Goal: Contribute content

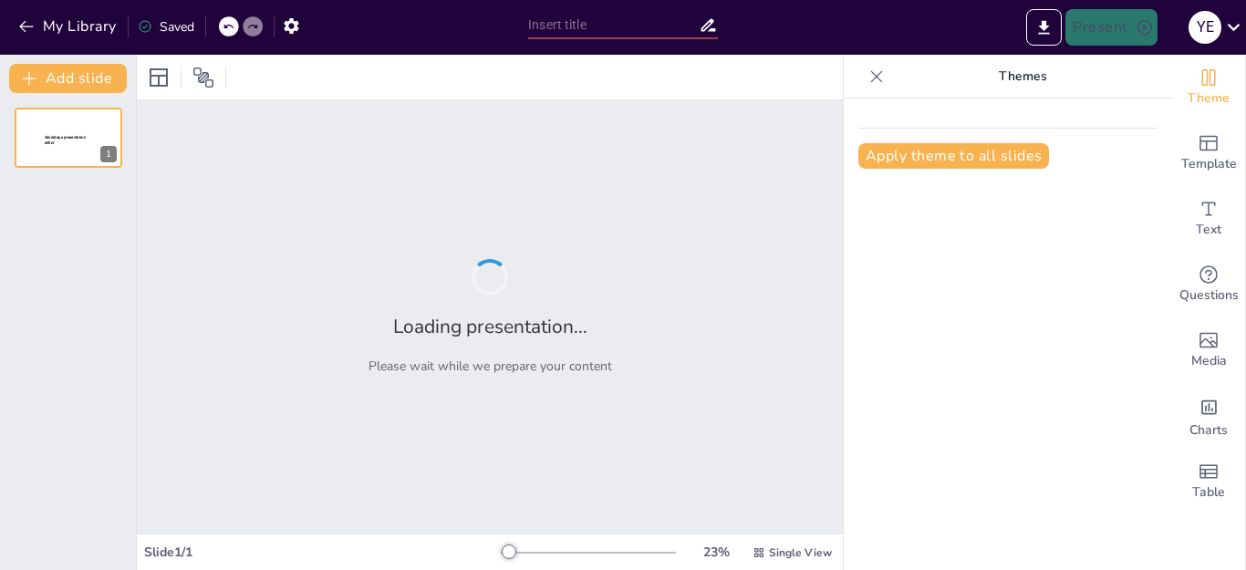
type input "La Ciencia de las Emociones: Conexiones entre Cuerpo y Mente"
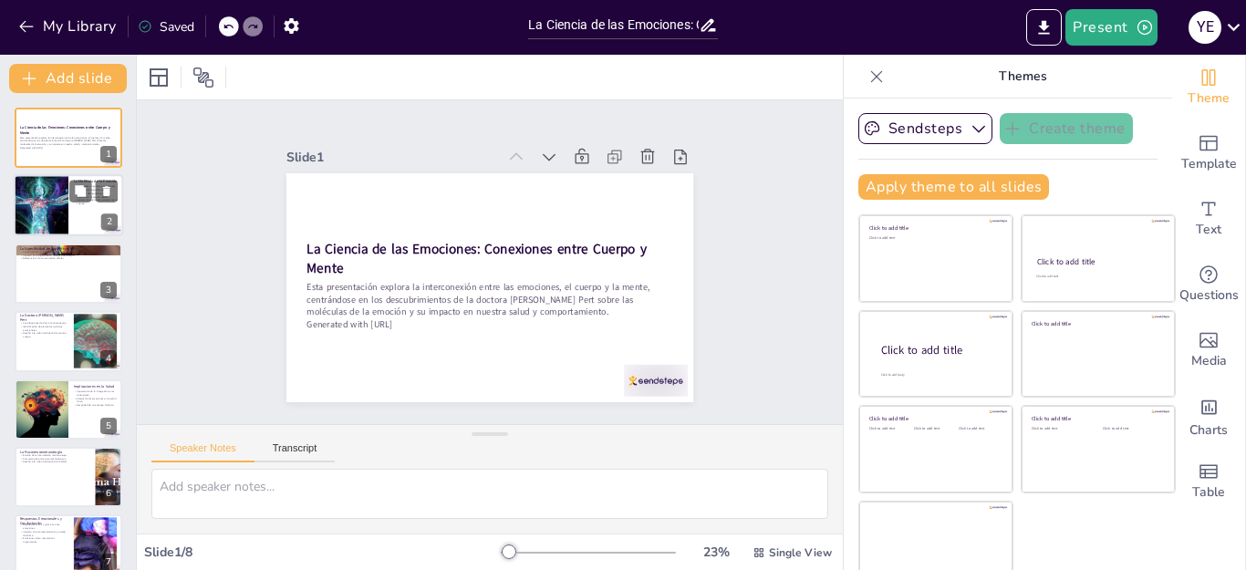
click at [76, 205] on p "Importancia de la interconexión en el cuerpo." at bounding box center [96, 202] width 44 height 6
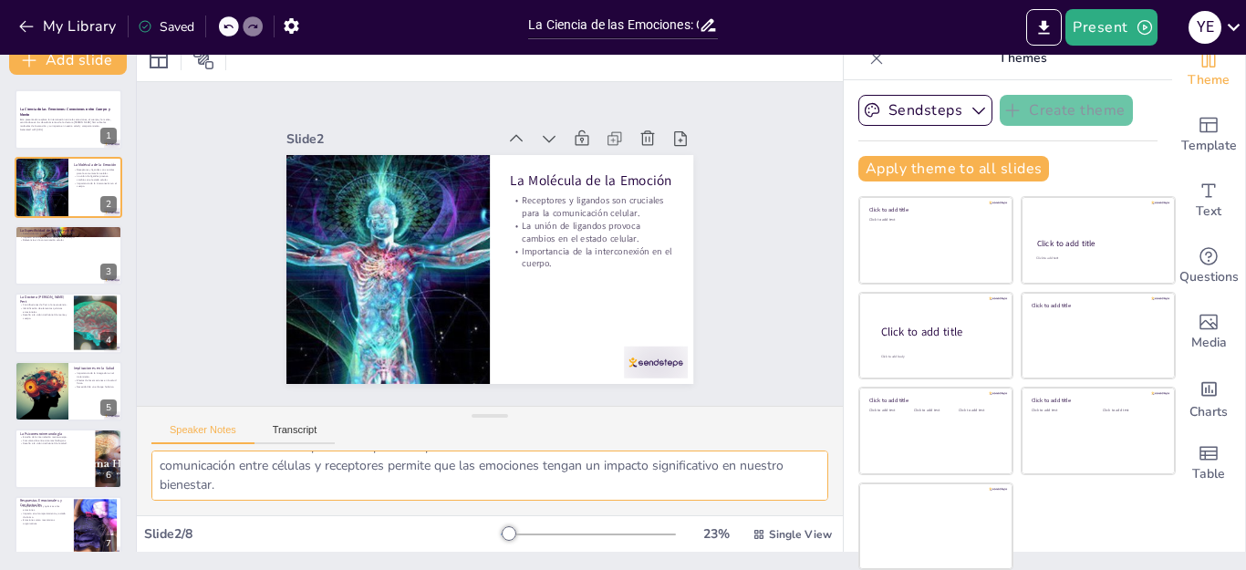
scroll to position [119, 0]
click at [61, 244] on div at bounding box center [68, 255] width 109 height 62
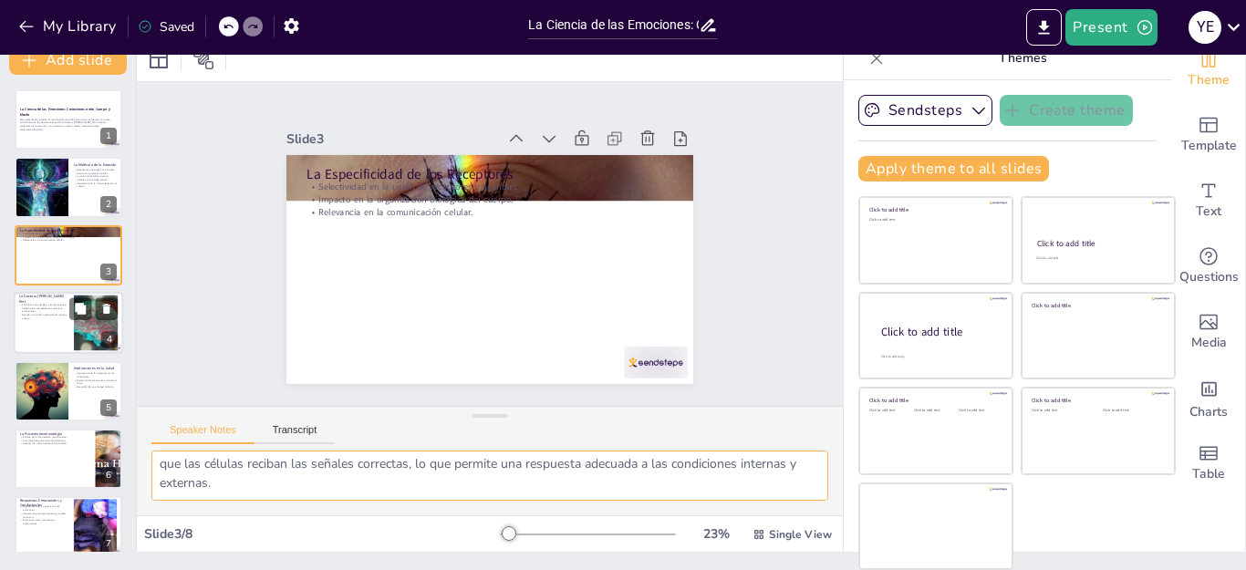
click at [72, 320] on div at bounding box center [68, 323] width 109 height 62
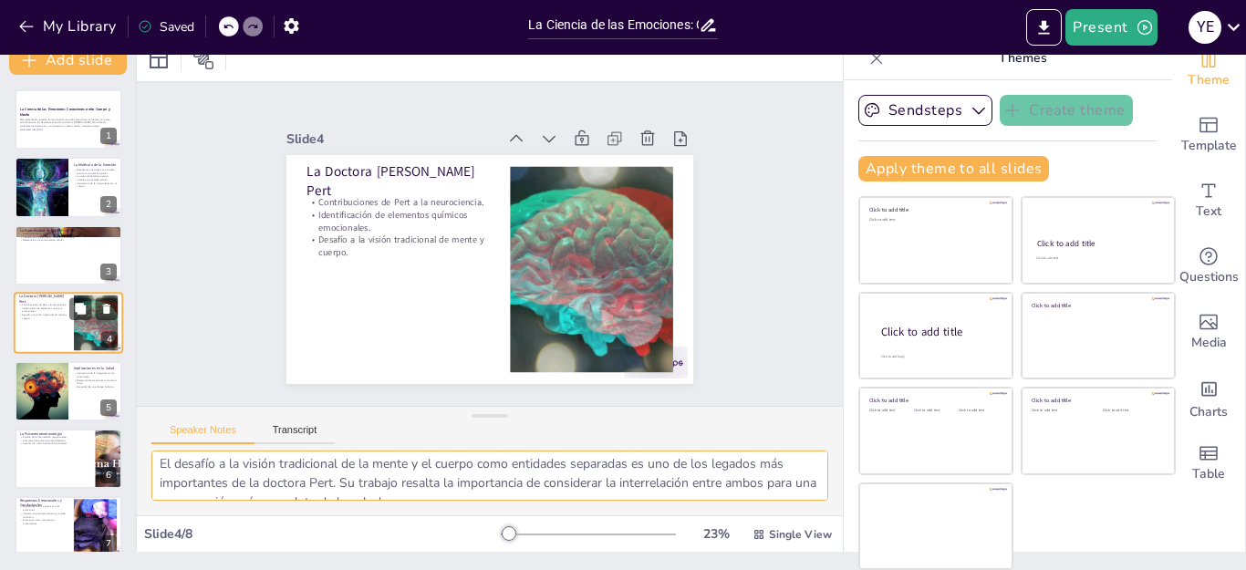
scroll to position [9, 0]
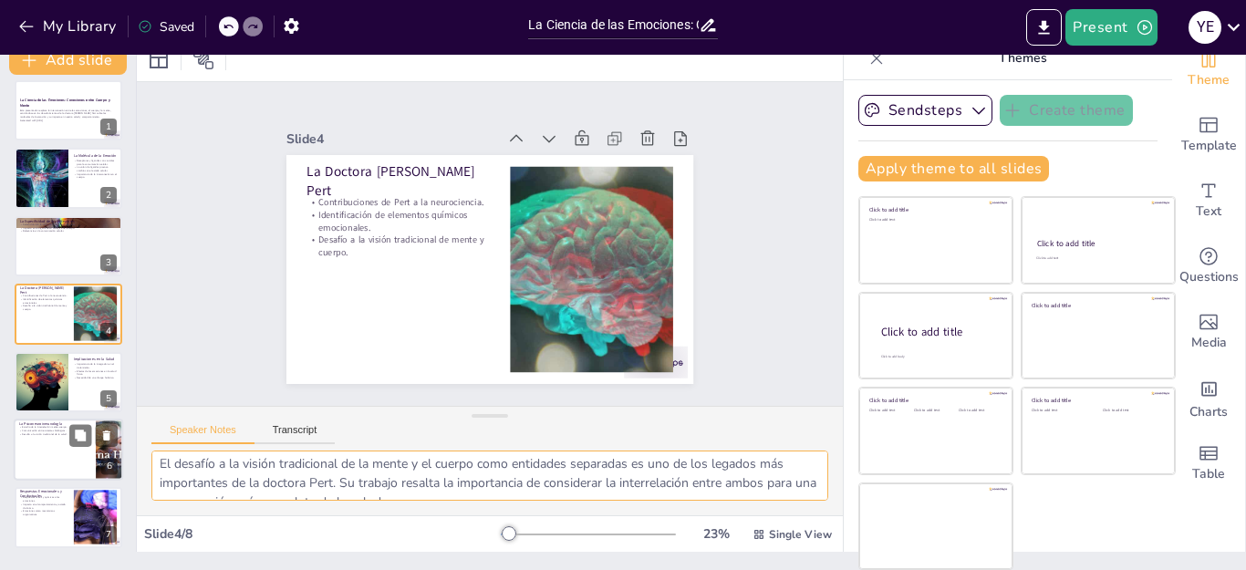
click at [59, 454] on div at bounding box center [68, 450] width 109 height 62
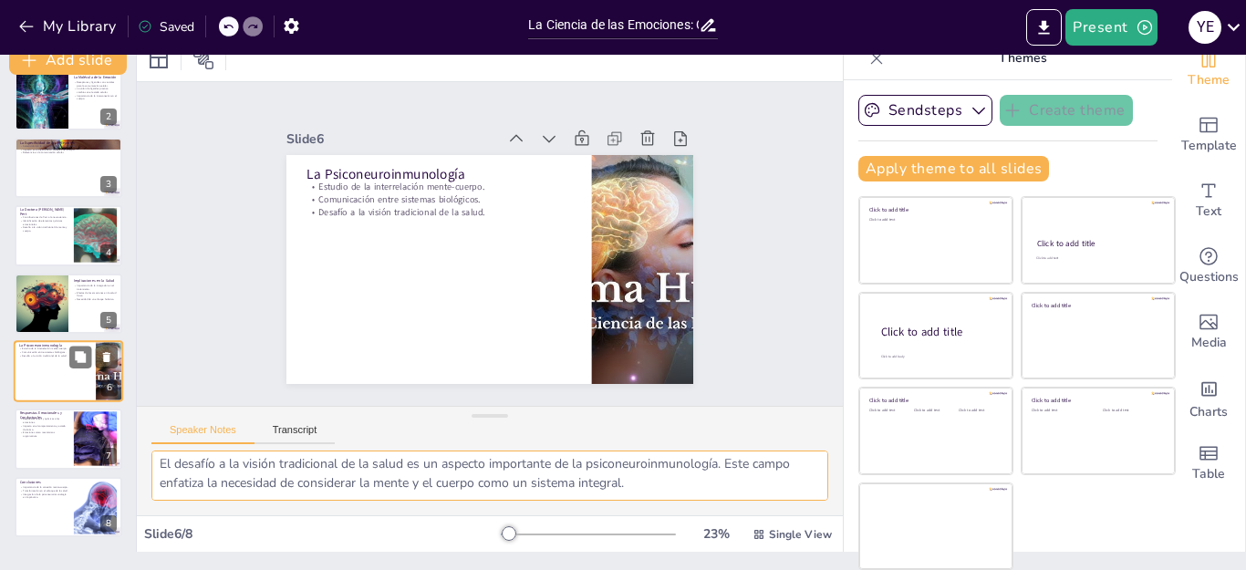
scroll to position [100, 0]
click at [57, 487] on p "Importancia de la conexión mente-cuerpo." at bounding box center [43, 487] width 49 height 4
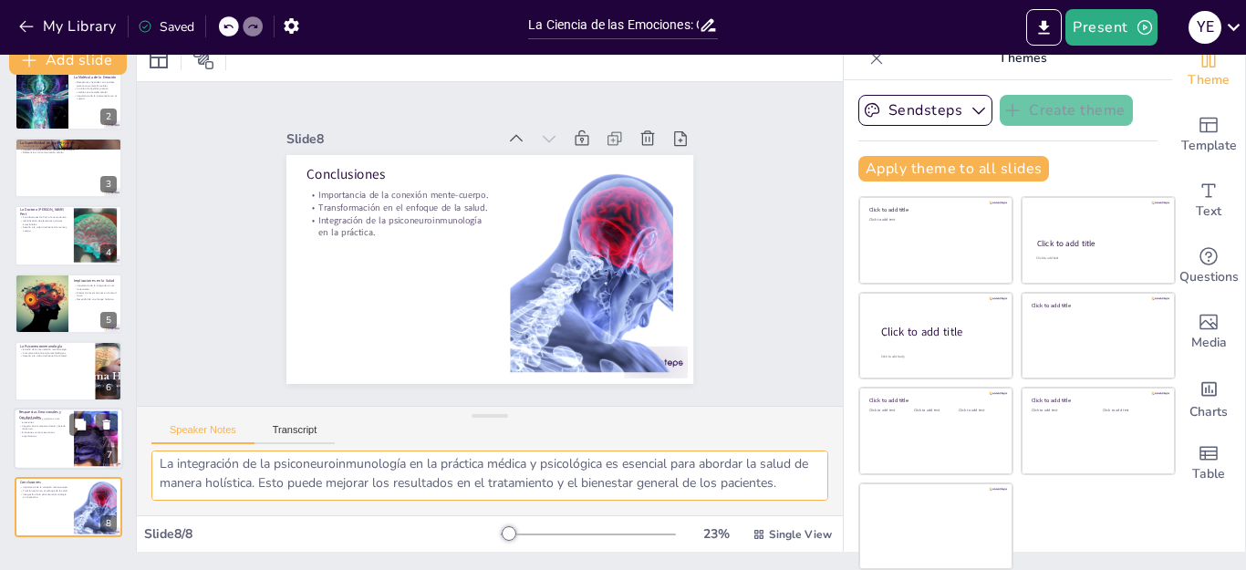
click at [54, 450] on div at bounding box center [68, 440] width 109 height 62
type textarea "Las respuestas físicas y químicas a las emociones son cruciales para comprender…"
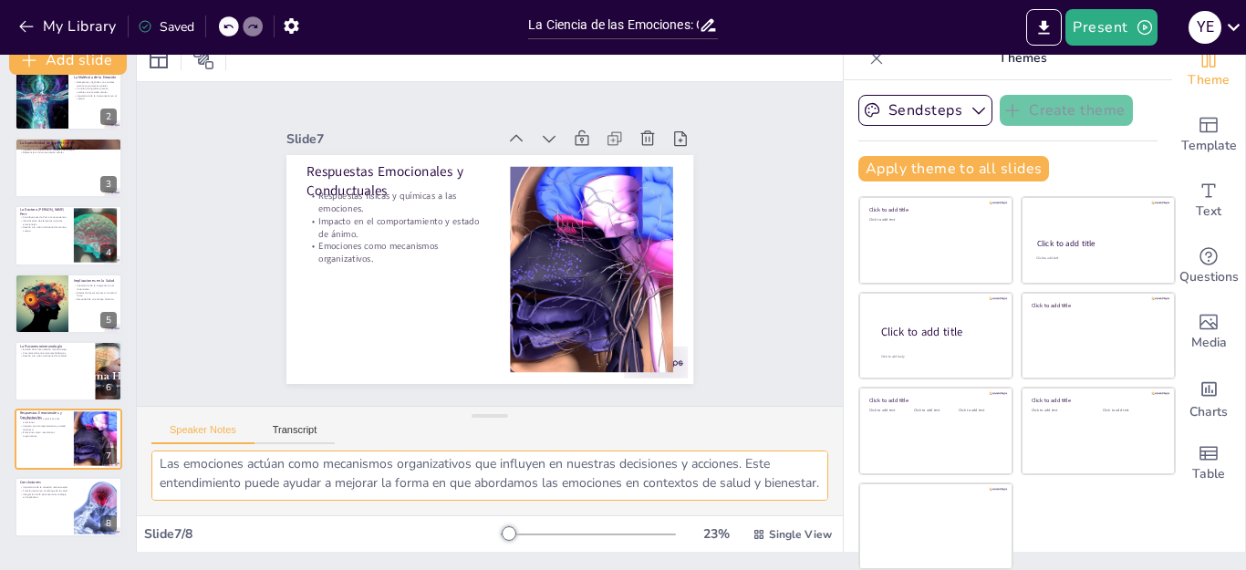
scroll to position [119, 0]
click at [1053, 26] on icon "Export to PowerPoint" at bounding box center [1043, 27] width 19 height 19
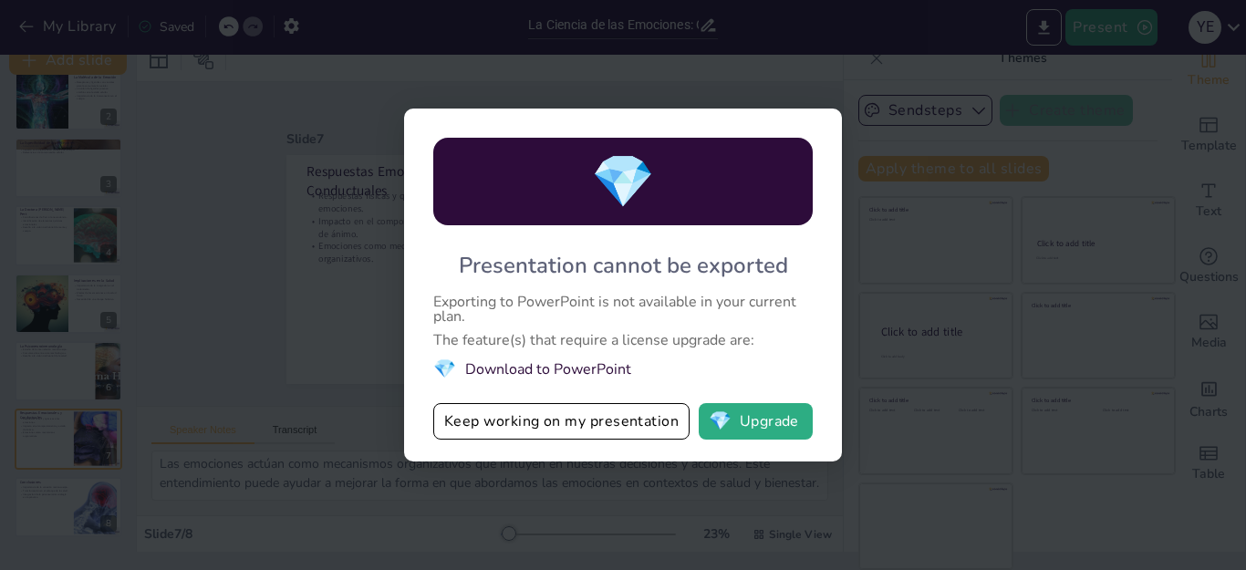
click at [796, 314] on div "Exporting to PowerPoint is not available in your current plan." at bounding box center [622, 309] width 379 height 29
click at [346, 398] on div "💎 Presentation cannot be exported Exporting to PowerPoint is not available in y…" at bounding box center [623, 285] width 1246 height 570
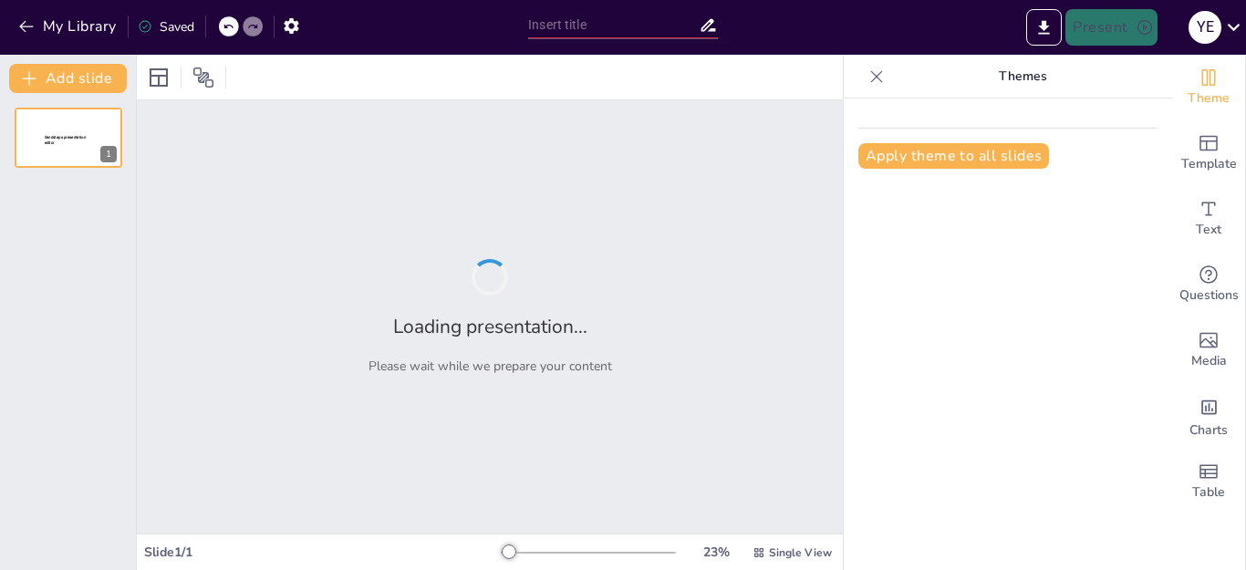
type input "La Ciencia de las Emociones: Conexiones entre Cuerpo y Mente"
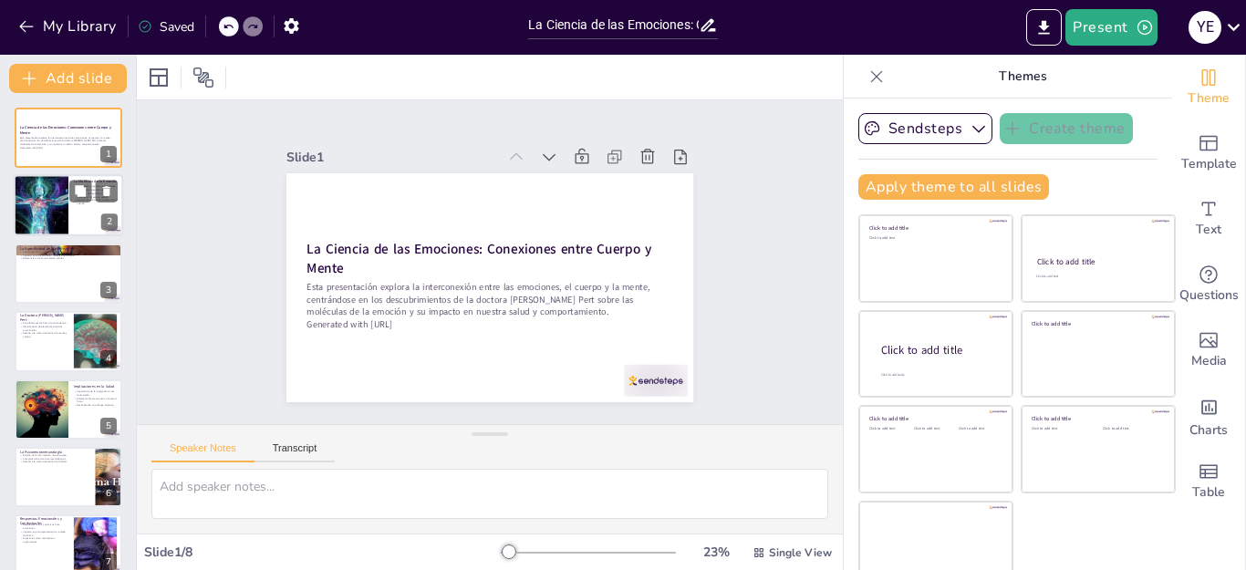
click at [87, 203] on p "Importancia de la interconexión en el cuerpo." at bounding box center [96, 202] width 44 height 6
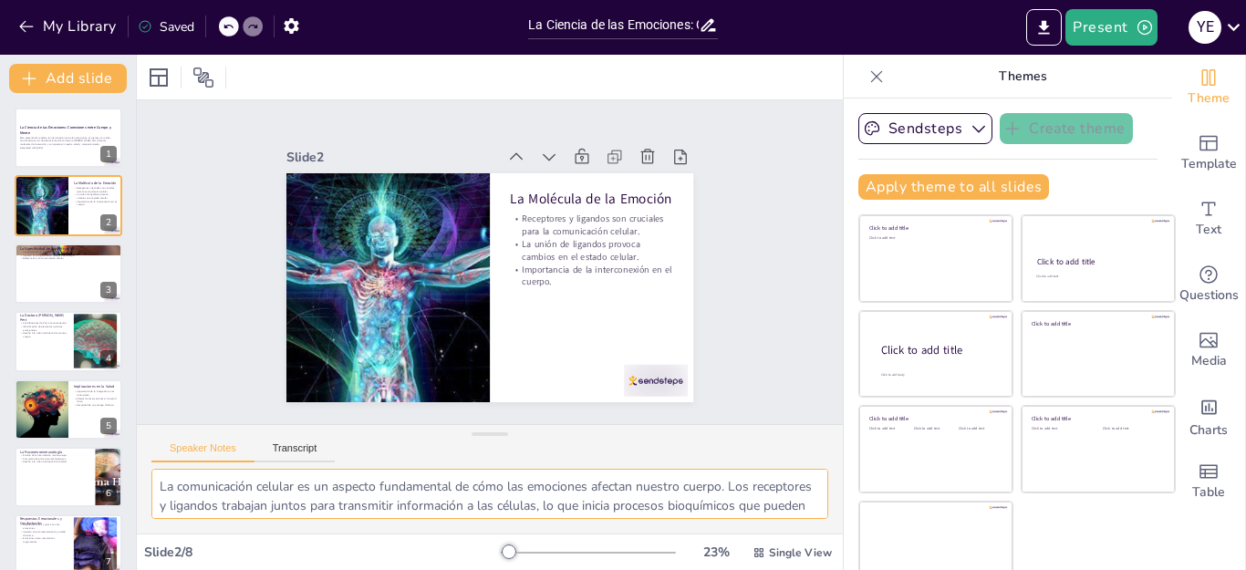
drag, startPoint x: 277, startPoint y: 504, endPoint x: 160, endPoint y: 481, distance: 120.0
click at [160, 481] on textarea "La comunicación celular es un aspecto fundamental de cómo las emociones afectan…" at bounding box center [489, 494] width 677 height 50
click at [734, 324] on div "Slide 1 La Ciencia de las Emociones: Conexiones entre [PERSON_NAME] y Mente Est…" at bounding box center [490, 262] width 736 height 396
click at [72, 399] on button at bounding box center [80, 395] width 22 height 22
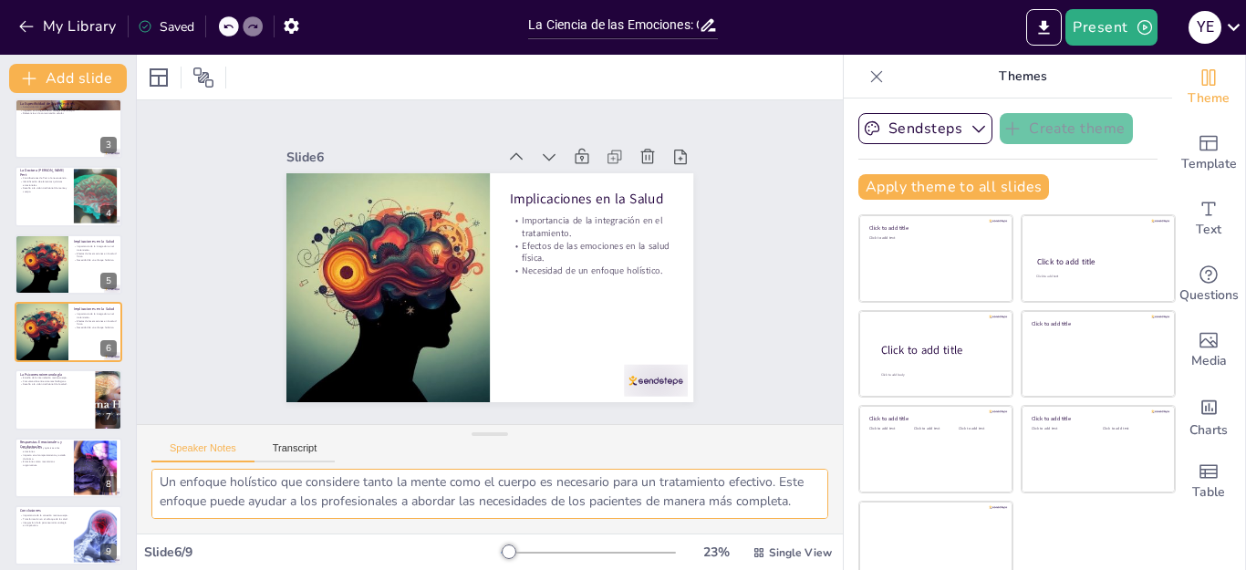
scroll to position [119, 0]
click at [69, 368] on div "La Ciencia de las Emociones: Conexiones entre Cuerpo y Mente Esta presentación …" at bounding box center [68, 264] width 136 height 603
click at [62, 501] on div "La Ciencia de las Emociones: Conexiones entre Cuerpo y Mente Esta presentación …" at bounding box center [68, 264] width 136 height 603
click at [47, 473] on div at bounding box center [68, 468] width 109 height 62
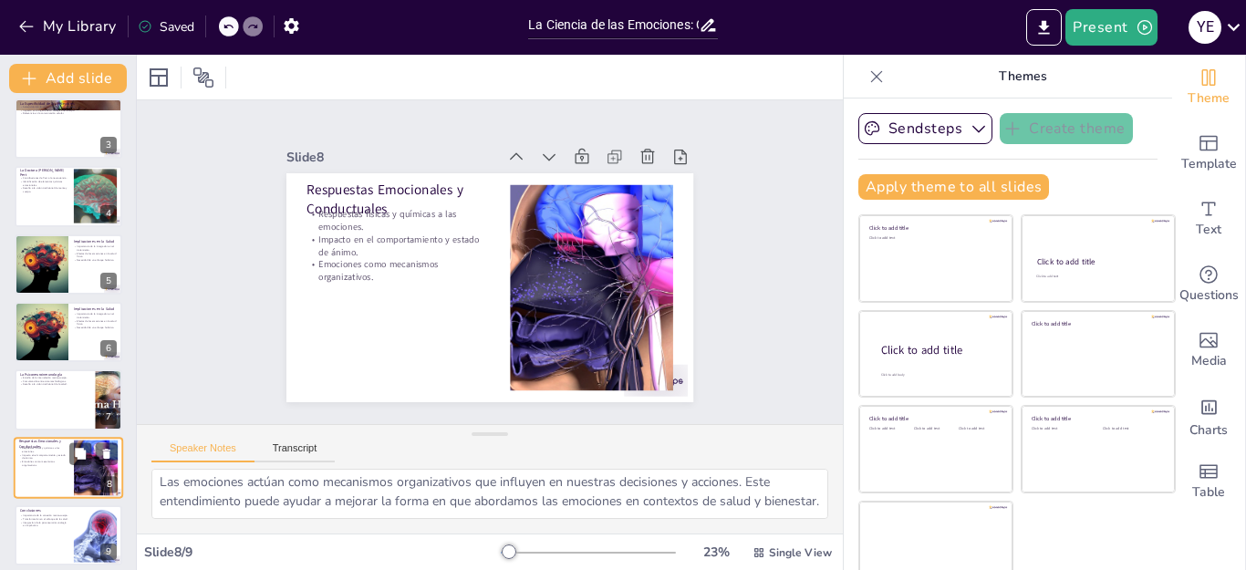
scroll to position [155, 0]
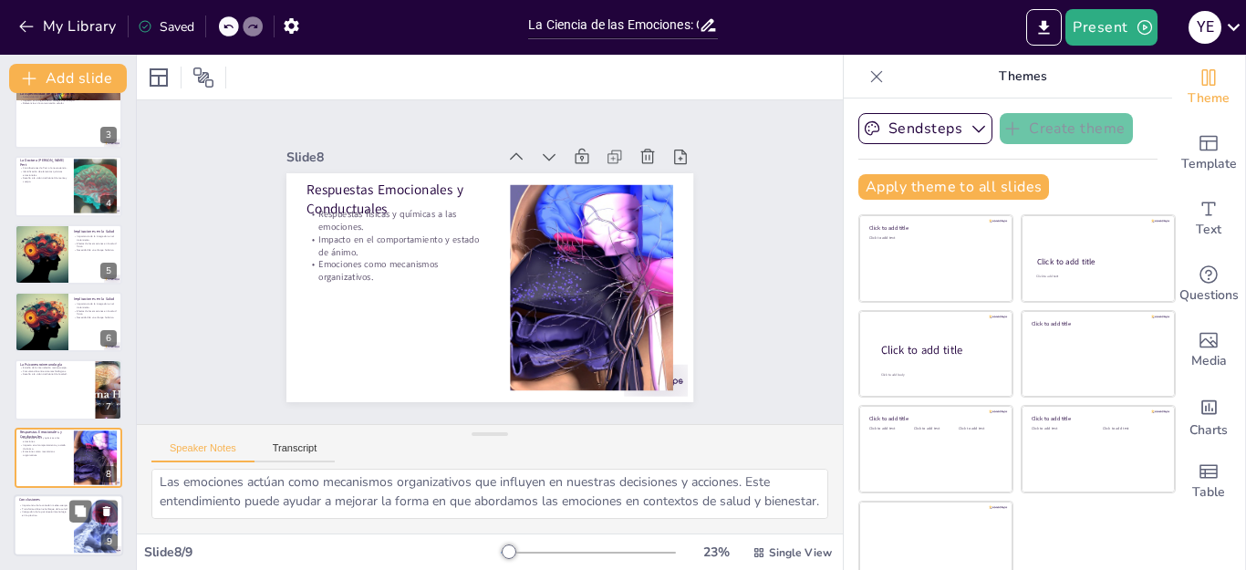
click at [40, 521] on div at bounding box center [68, 525] width 109 height 62
type textarea "La conexión entre la mente y el cuerpo es fundamental para entender cómo las em…"
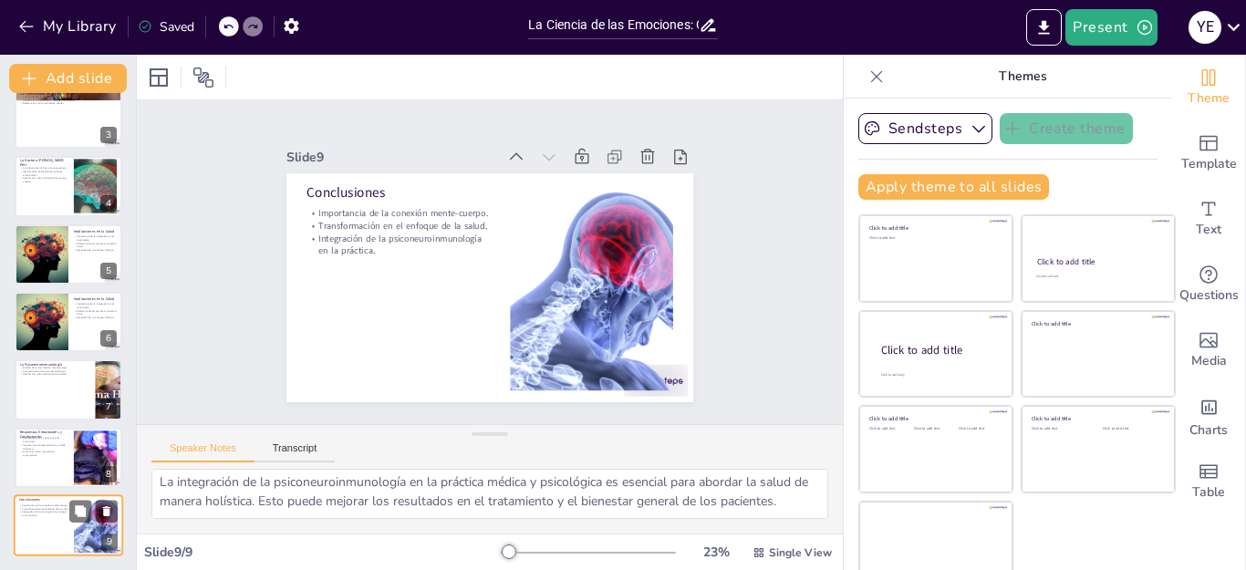
scroll to position [100, 0]
click at [1046, 40] on button "Export to PowerPoint" at bounding box center [1044, 27] width 36 height 36
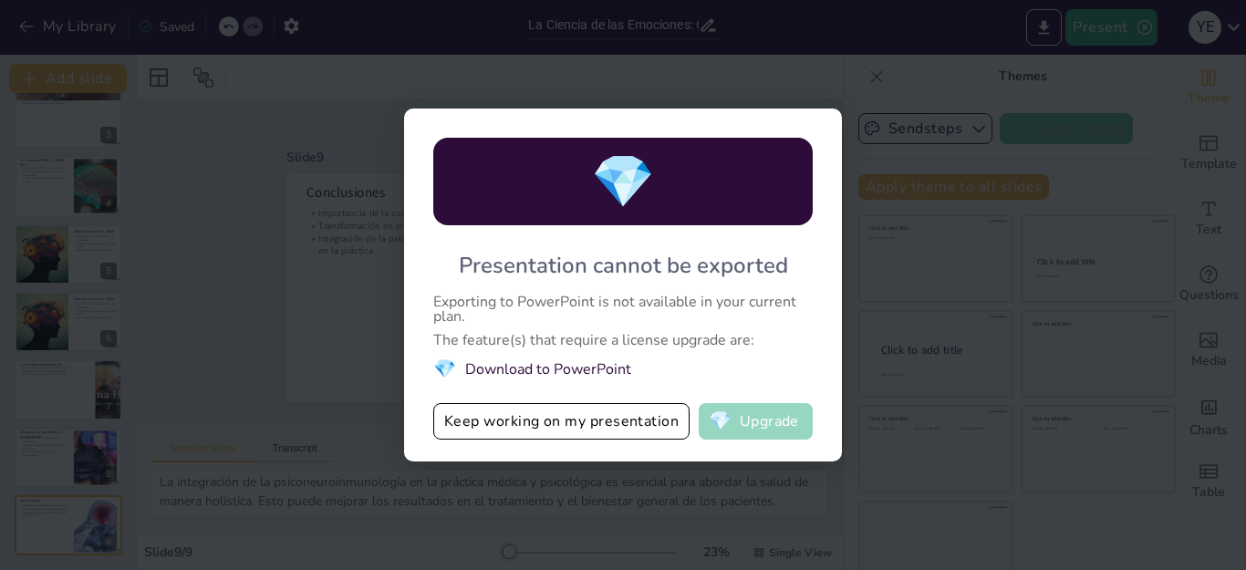
click at [764, 427] on button "💎 Upgrade" at bounding box center [756, 421] width 114 height 36
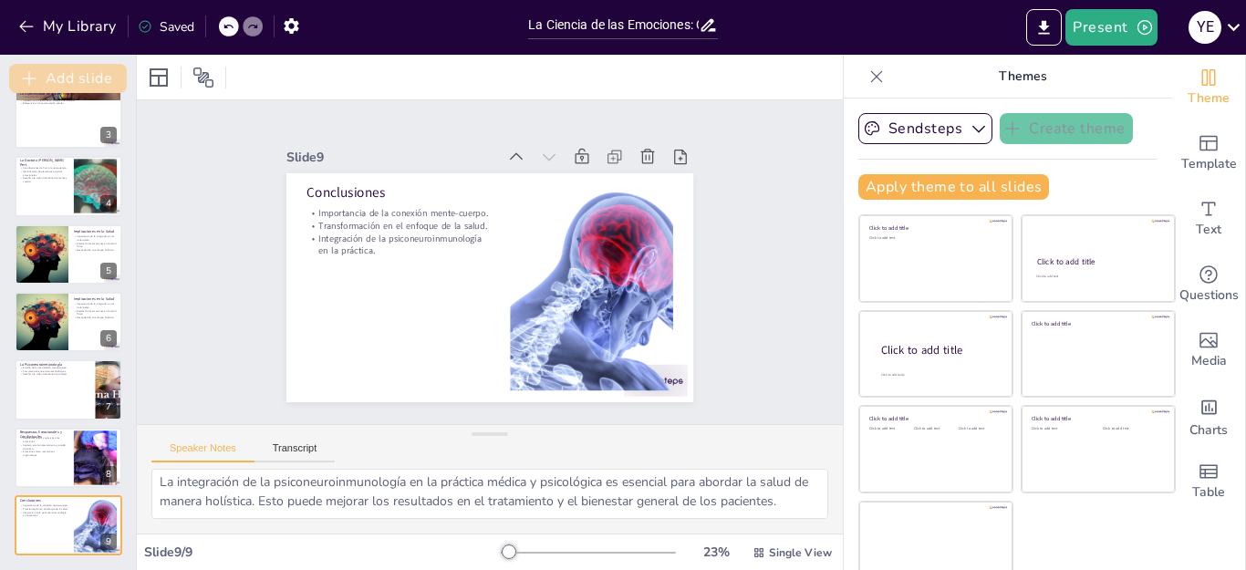
click at [59, 86] on button "Add slide" at bounding box center [68, 78] width 118 height 29
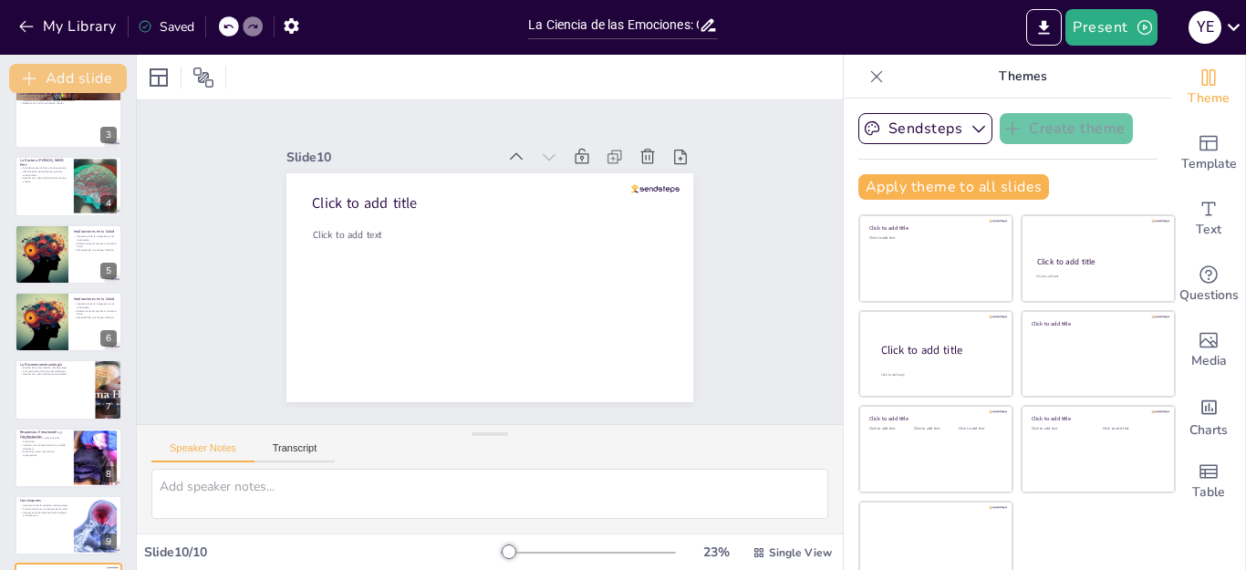
scroll to position [0, 0]
click at [59, 86] on button "Add slide" at bounding box center [68, 78] width 118 height 29
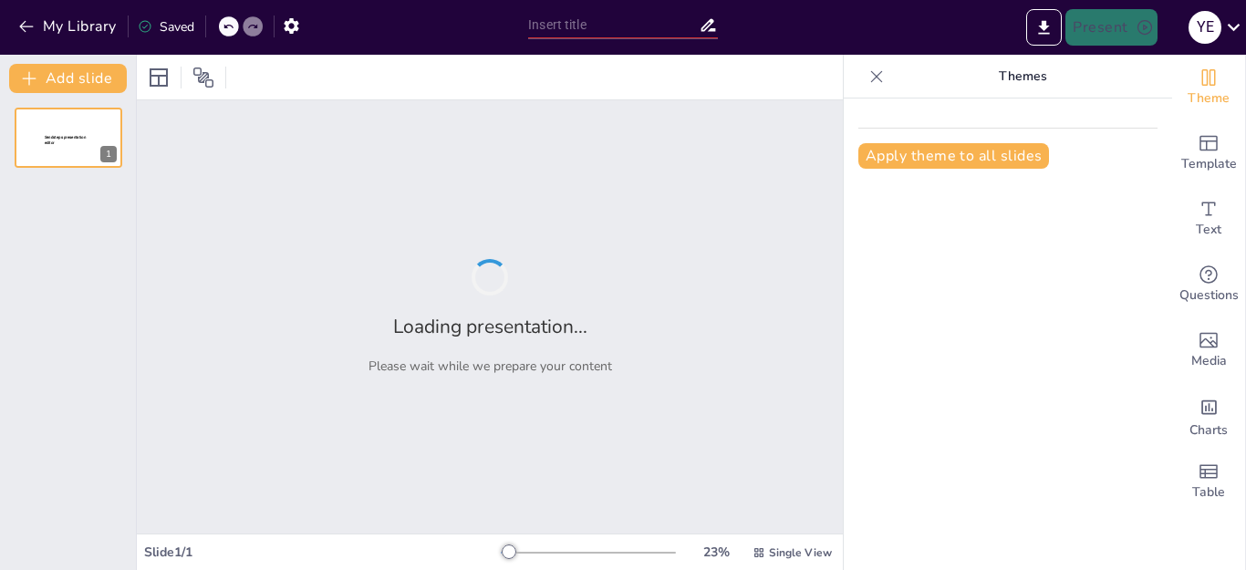
type input "La Ciencia de las Emociones: Conexiones entre Cuerpo y Mente"
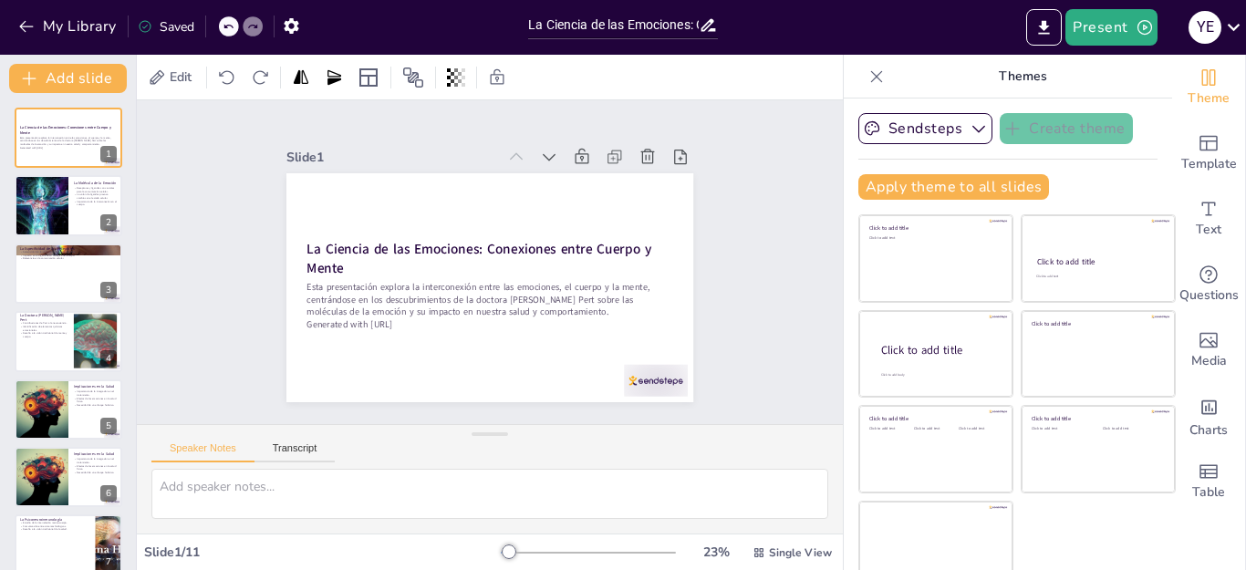
click at [206, 229] on div "Slide 1 La Ciencia de las Emociones: Conexiones entre Cuerpo y Mente Esta prese…" at bounding box center [490, 262] width 706 height 324
click at [65, 171] on div "La Ciencia de las Emociones: Conexiones entre Cuerpo y Mente Esta presentación …" at bounding box center [68, 477] width 136 height 739
click at [71, 195] on button at bounding box center [80, 192] width 22 height 22
type textarea "La comunicación celular es un aspecto fundamental de cómo las emociones afectan…"
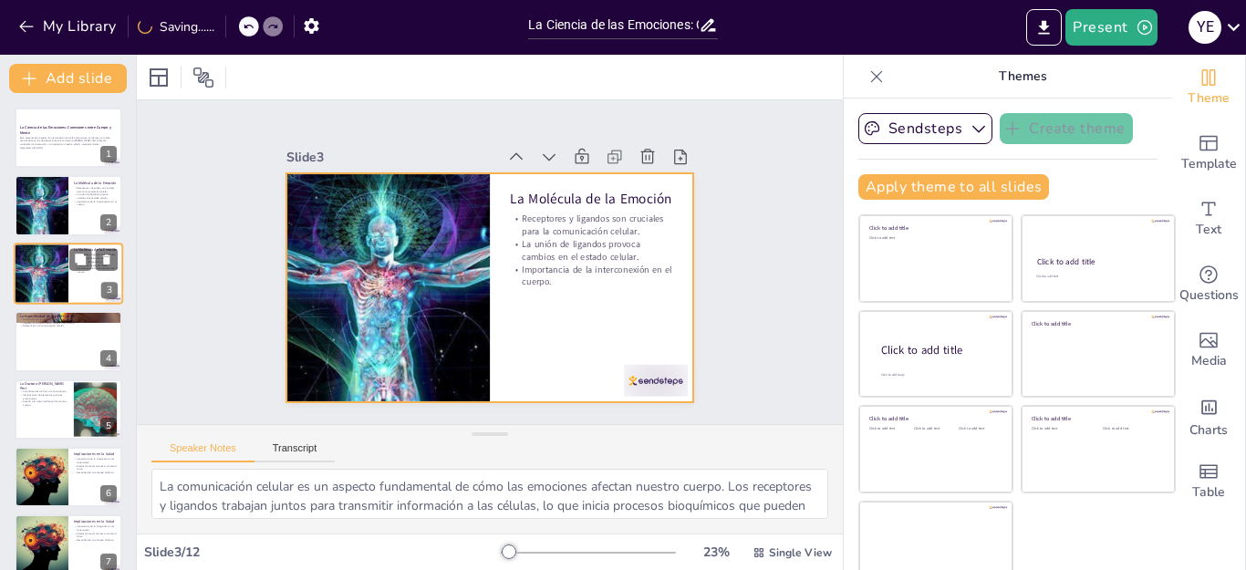
click at [74, 296] on div at bounding box center [68, 274] width 109 height 62
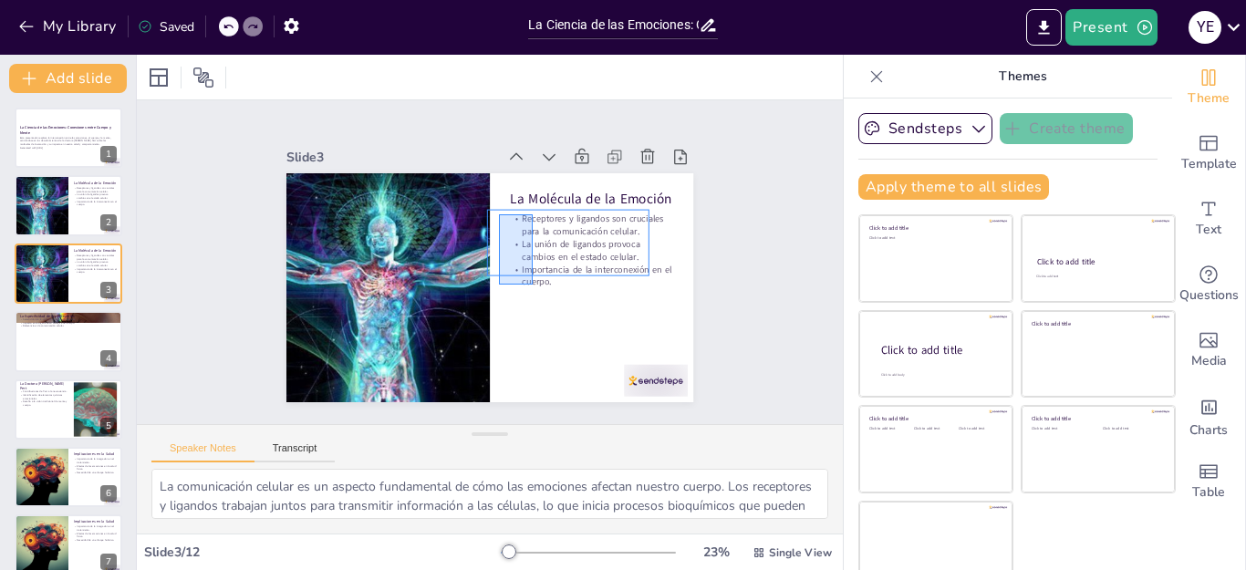
drag, startPoint x: 528, startPoint y: 281, endPoint x: 575, endPoint y: 408, distance: 135.4
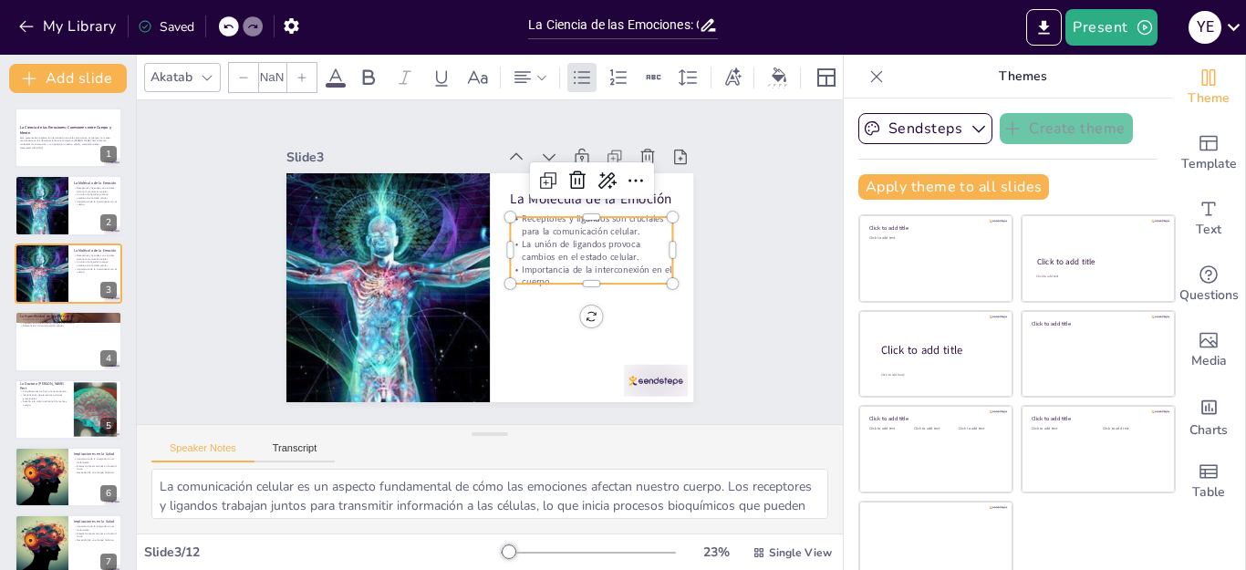
type input "32"
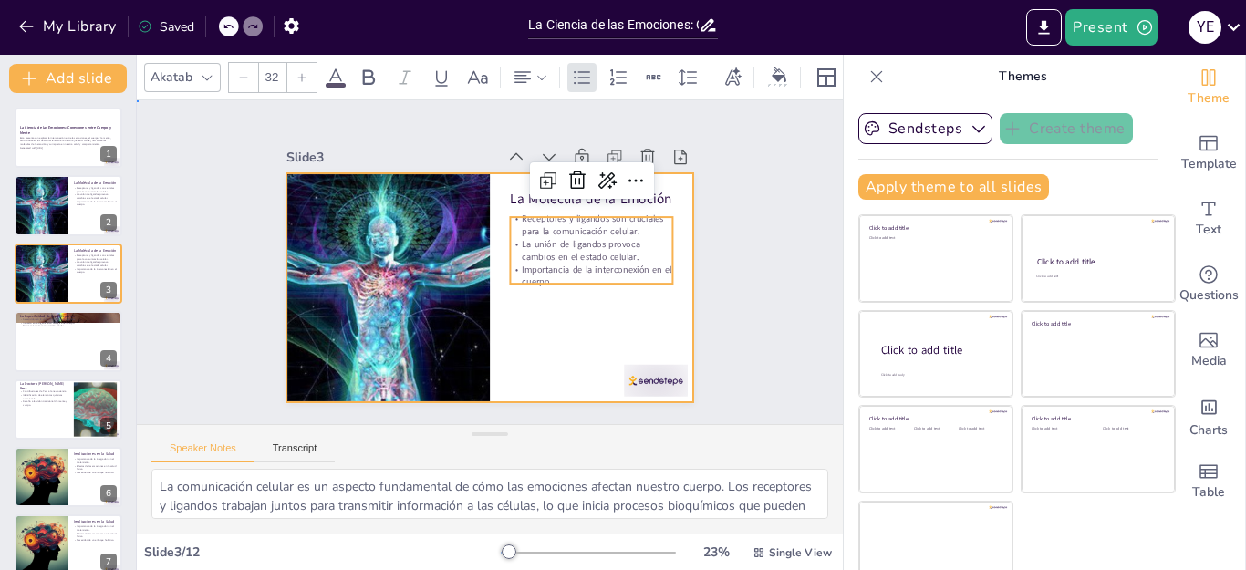
click at [528, 324] on div at bounding box center [487, 287] width 429 height 270
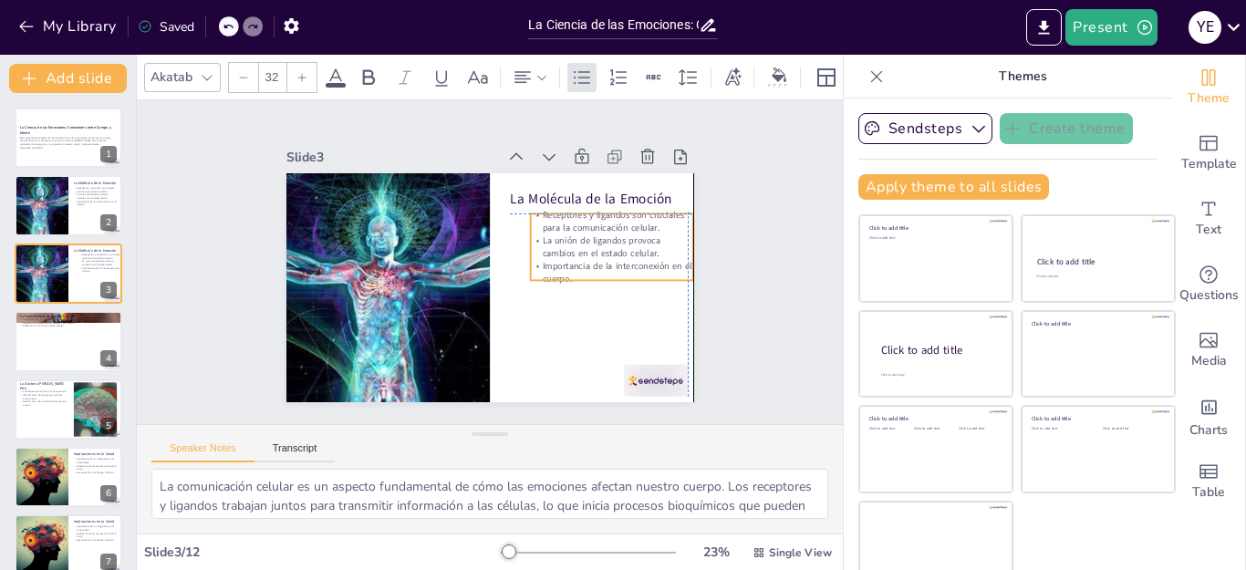
drag, startPoint x: 548, startPoint y: 275, endPoint x: 566, endPoint y: 271, distance: 18.8
click at [566, 271] on p "Importancia de la interconexión en el cuerpo." at bounding box center [610, 285] width 164 height 42
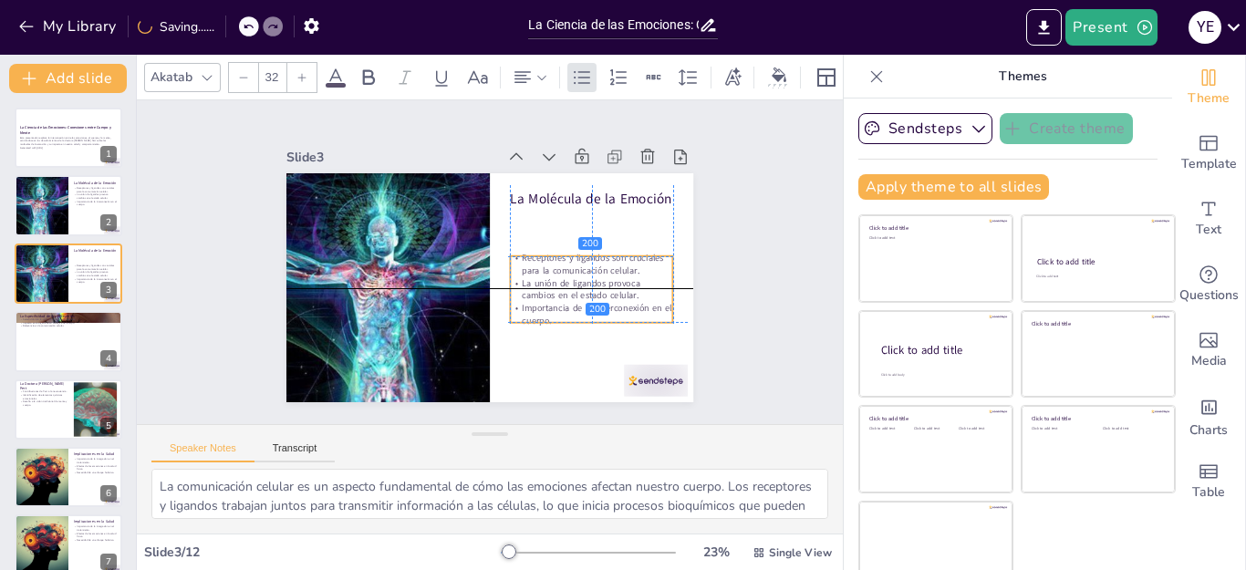
drag, startPoint x: 559, startPoint y: 228, endPoint x: 536, endPoint y: 272, distance: 49.4
click at [536, 281] on p "La unión de ligandos provoca cambios en el estado celular." at bounding box center [584, 310] width 164 height 58
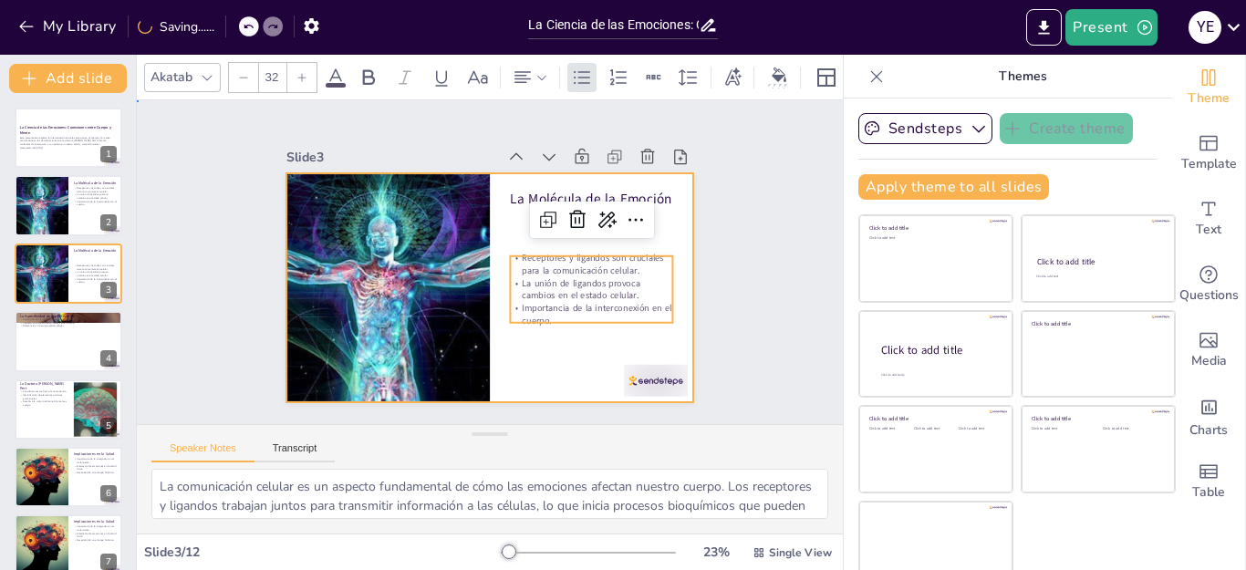
click at [534, 340] on div at bounding box center [487, 287] width 429 height 270
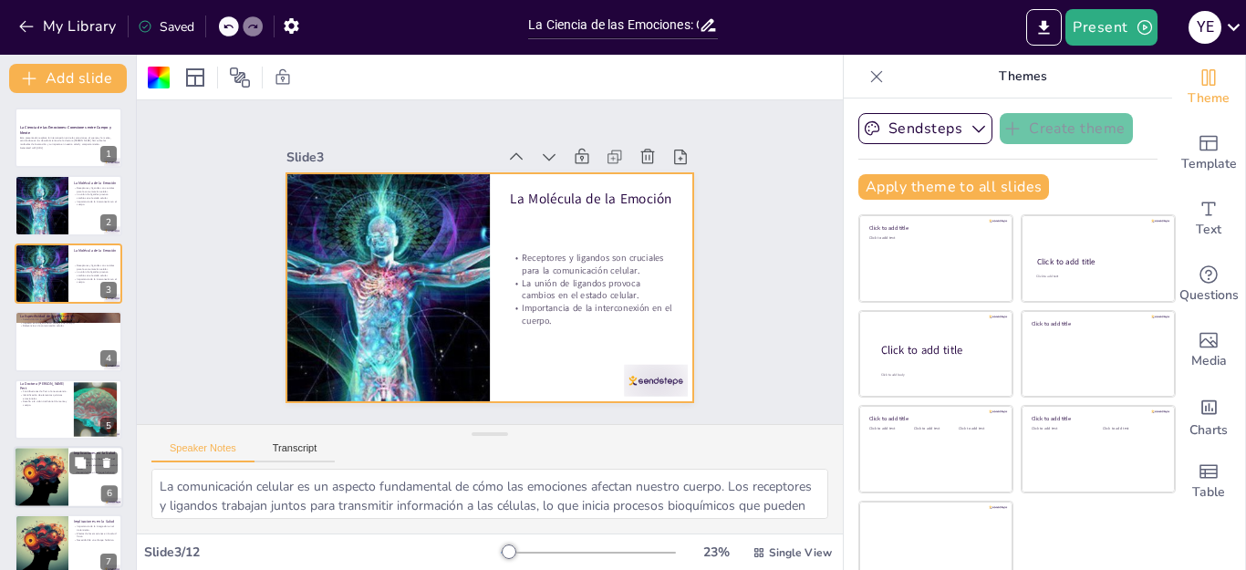
click at [62, 482] on div at bounding box center [41, 477] width 92 height 62
type textarea "La integración de la mente y el cuerpo en el tratamiento es crucial para aborda…"
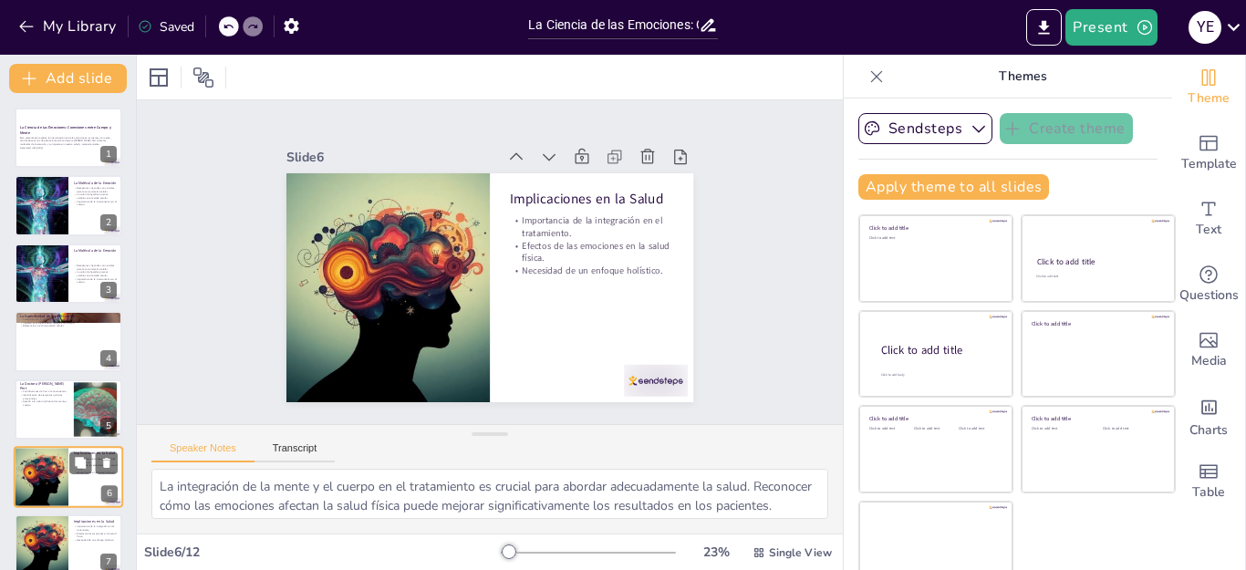
scroll to position [145, 0]
